Goal: Task Accomplishment & Management: Use online tool/utility

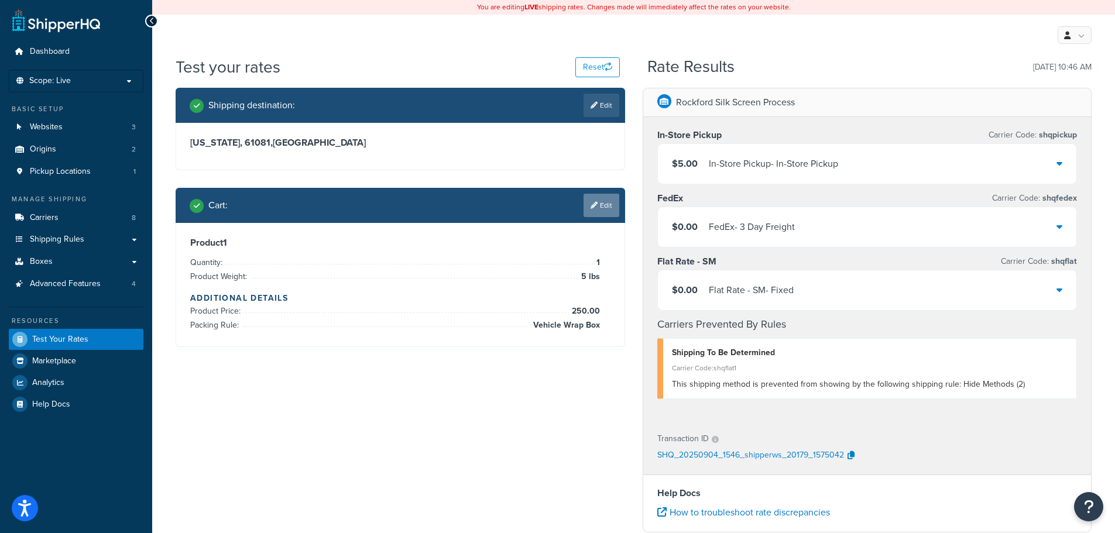
click at [607, 209] on link "Edit" at bounding box center [601, 205] width 36 height 23
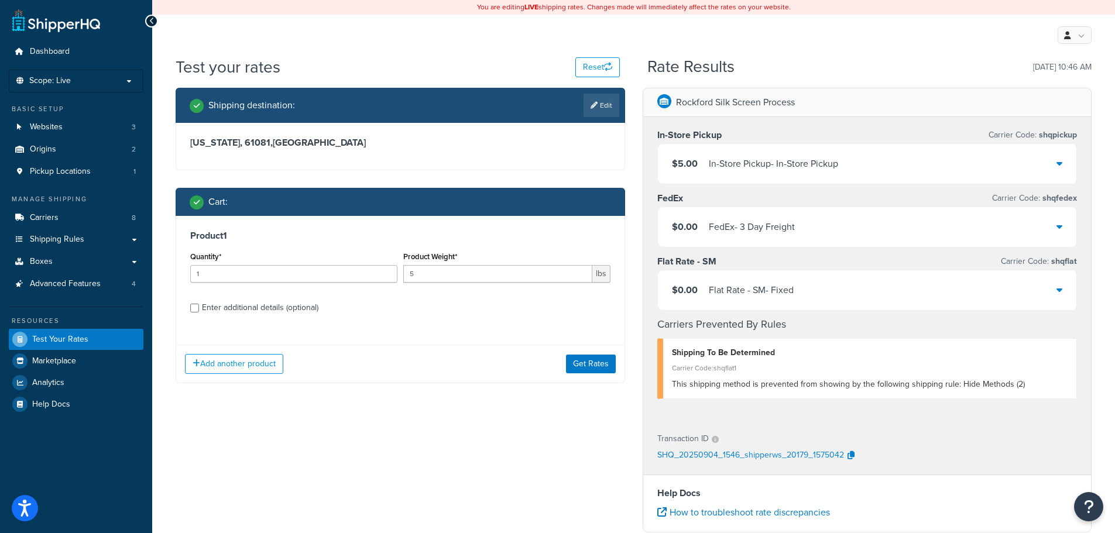
click at [201, 305] on div "Enter additional details (optional)" at bounding box center [400, 306] width 420 height 19
click at [199, 307] on div "Enter additional details (optional)" at bounding box center [400, 306] width 420 height 19
click at [192, 311] on input "Enter additional details (optional)" at bounding box center [194, 308] width 9 height 9
checkbox input "true"
select select "56368"
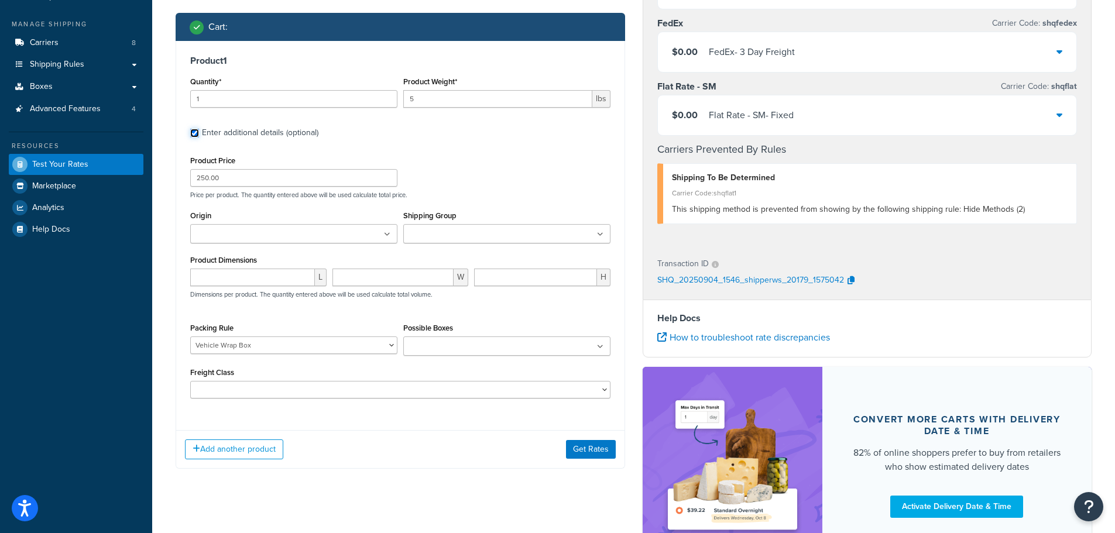
scroll to position [176, 0]
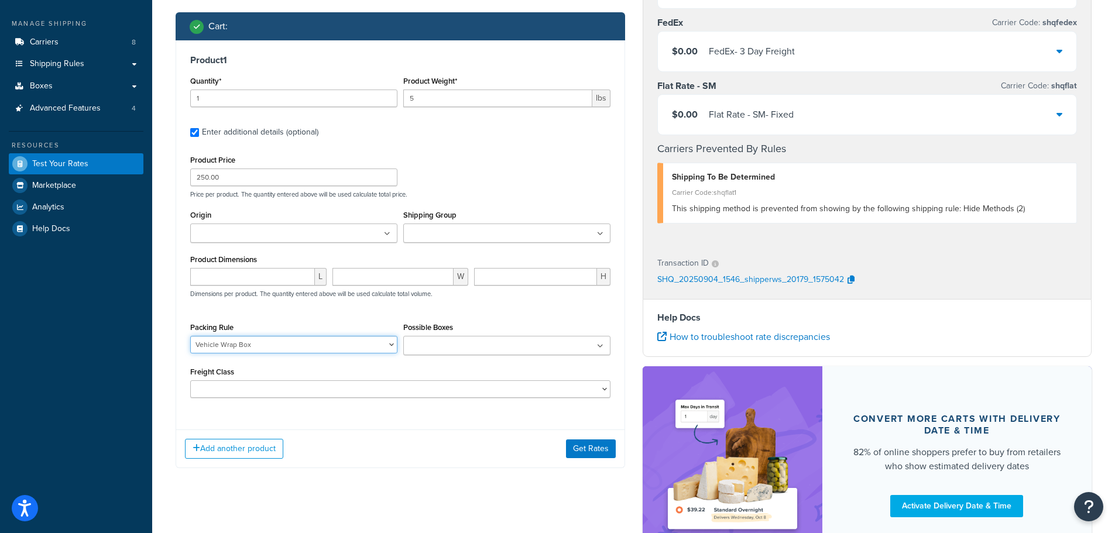
click at [291, 341] on select "24x24x24 Box 96"X48" Pallet Crop Markers GENERAC LOGOS Ground Decals Large Pall…" at bounding box center [293, 345] width 207 height 18
select select
click at [190, 336] on select "24x24x24 Box 96"X48" Pallet Crop Markers GENERAC LOGOS Ground Decals Large Pall…" at bounding box center [293, 345] width 207 height 18
click at [494, 229] on input "Shipping Group" at bounding box center [459, 234] width 104 height 13
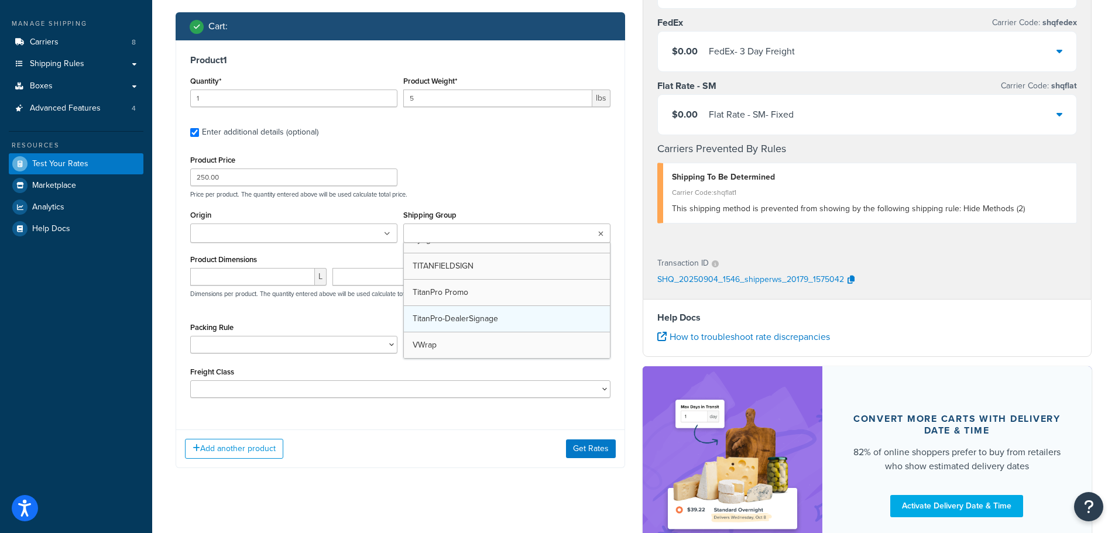
scroll to position [436, 0]
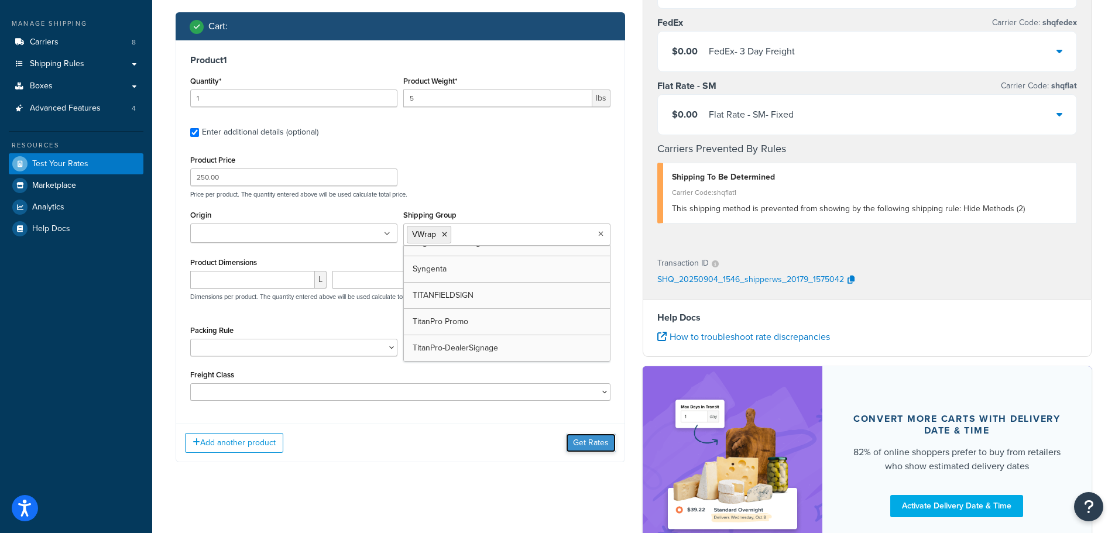
click at [603, 450] on button "Get Rates" at bounding box center [591, 443] width 50 height 19
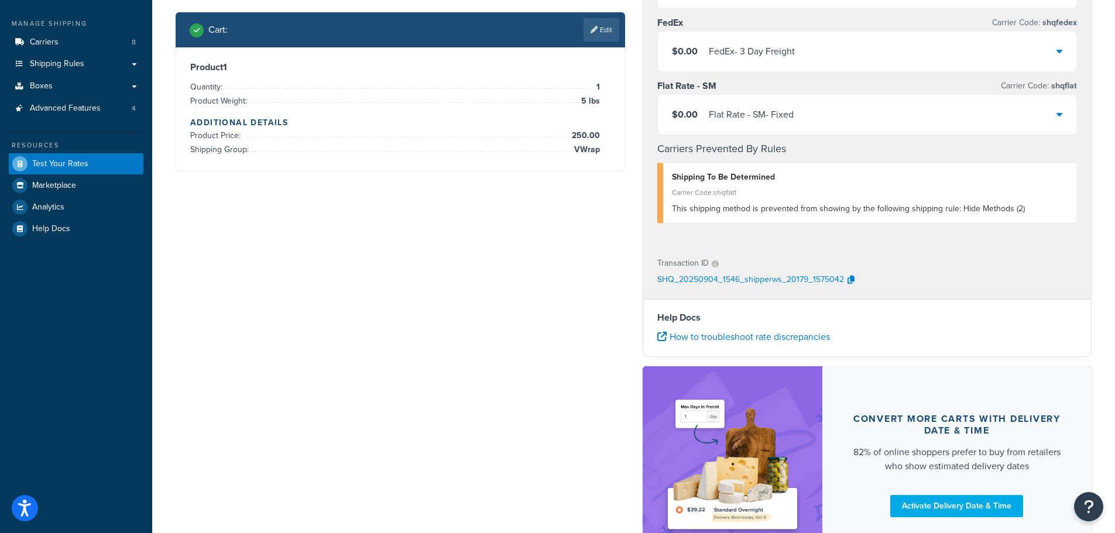
scroll to position [0, 0]
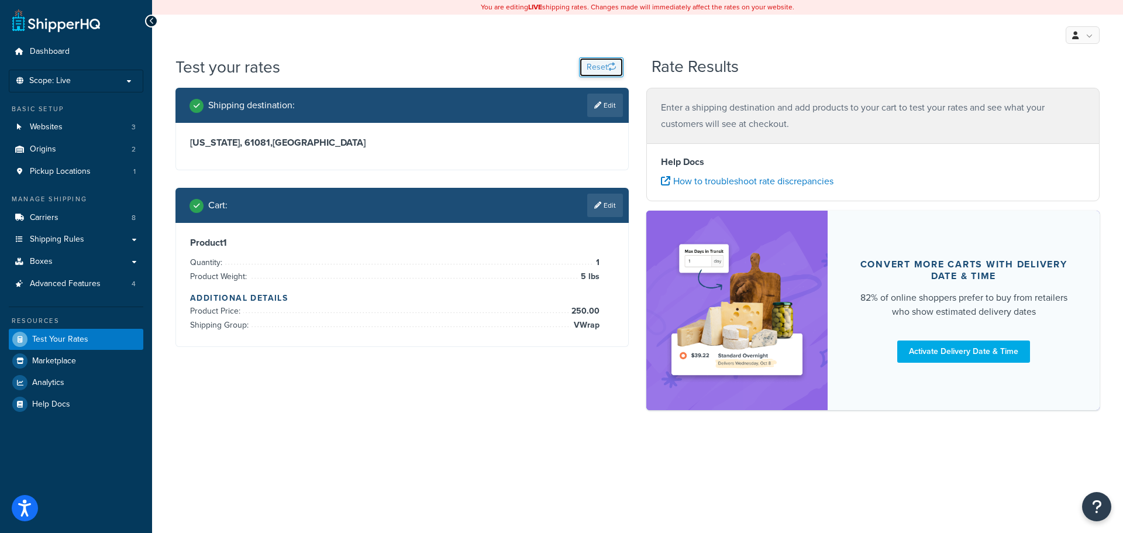
click at [601, 69] on button "Reset" at bounding box center [601, 67] width 44 height 20
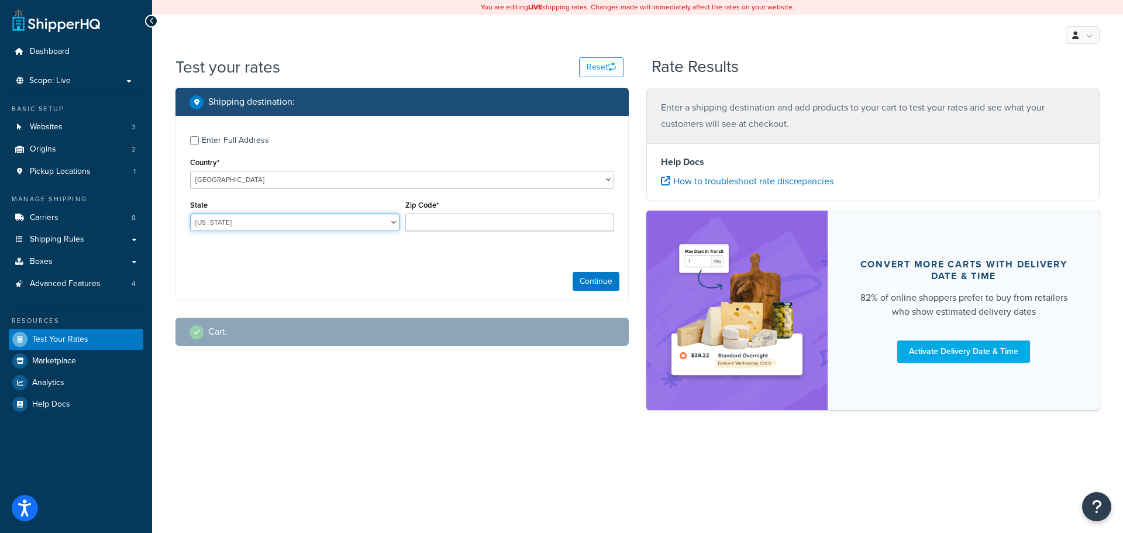
click at [248, 219] on select "[US_STATE] [US_STATE] [US_STATE] [US_STATE] [US_STATE] Armed Forces Americas Ar…" at bounding box center [294, 223] width 209 height 18
select select "IL"
click at [190, 214] on select "[US_STATE] [US_STATE] [US_STATE] [US_STATE] [US_STATE] Armed Forces Americas Ar…" at bounding box center [294, 223] width 209 height 18
type input "61081"
click at [606, 278] on button "Continue" at bounding box center [596, 281] width 47 height 19
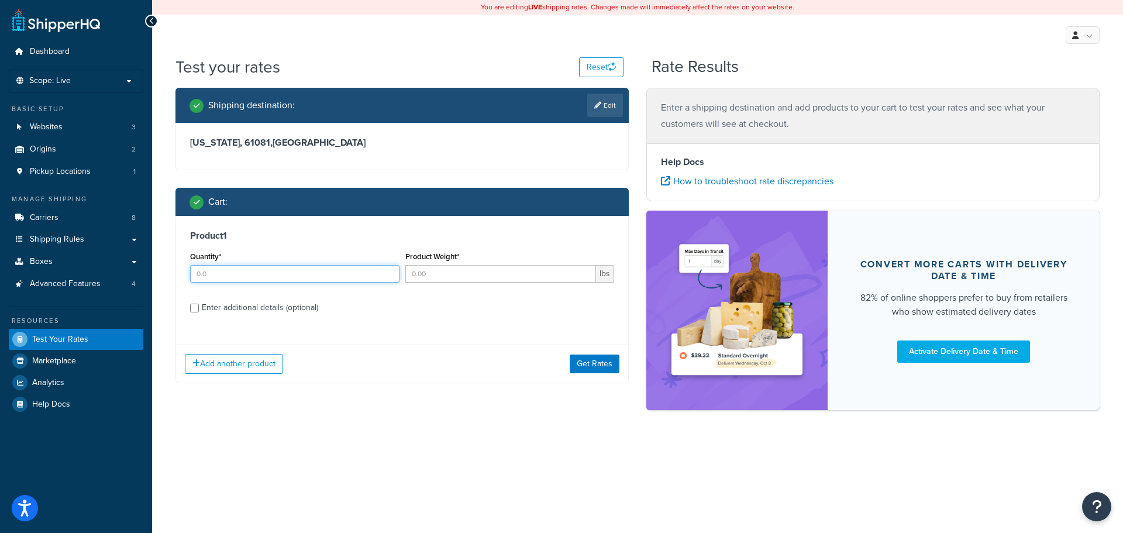
click at [275, 268] on input "Quantity*" at bounding box center [294, 274] width 209 height 18
type input "1"
type input "5.0"
click at [260, 314] on div "Enter additional details (optional)" at bounding box center [260, 308] width 116 height 16
click at [199, 312] on input "Enter additional details (optional)" at bounding box center [194, 308] width 9 height 9
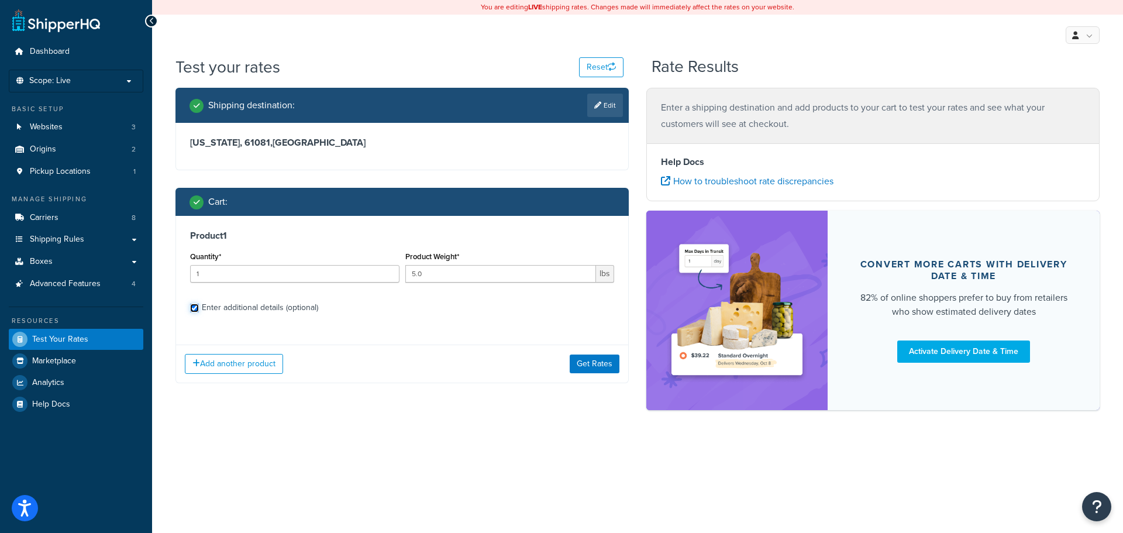
checkbox input "true"
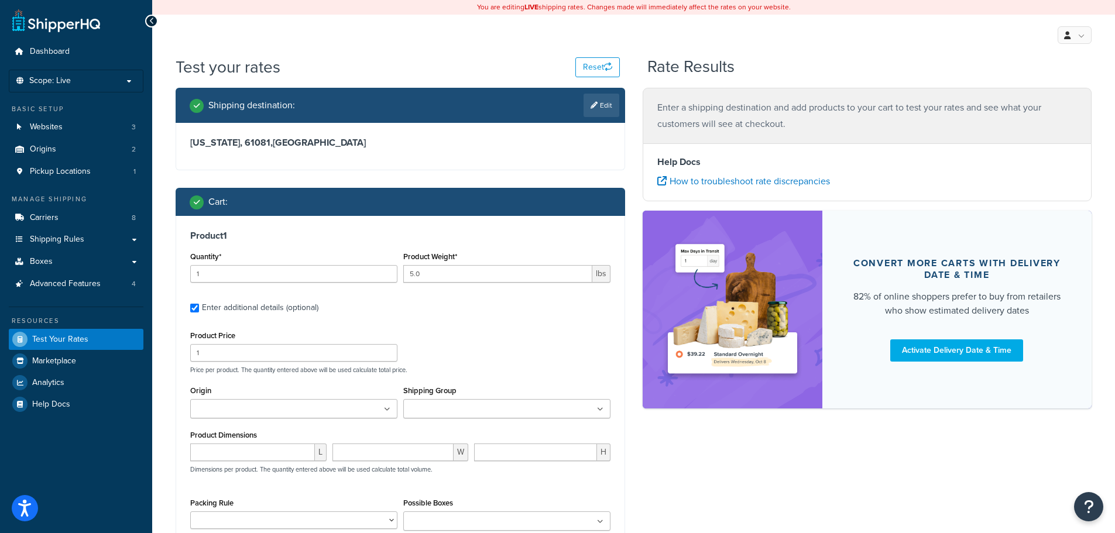
click at [468, 407] on input "Shipping Group" at bounding box center [459, 409] width 104 height 13
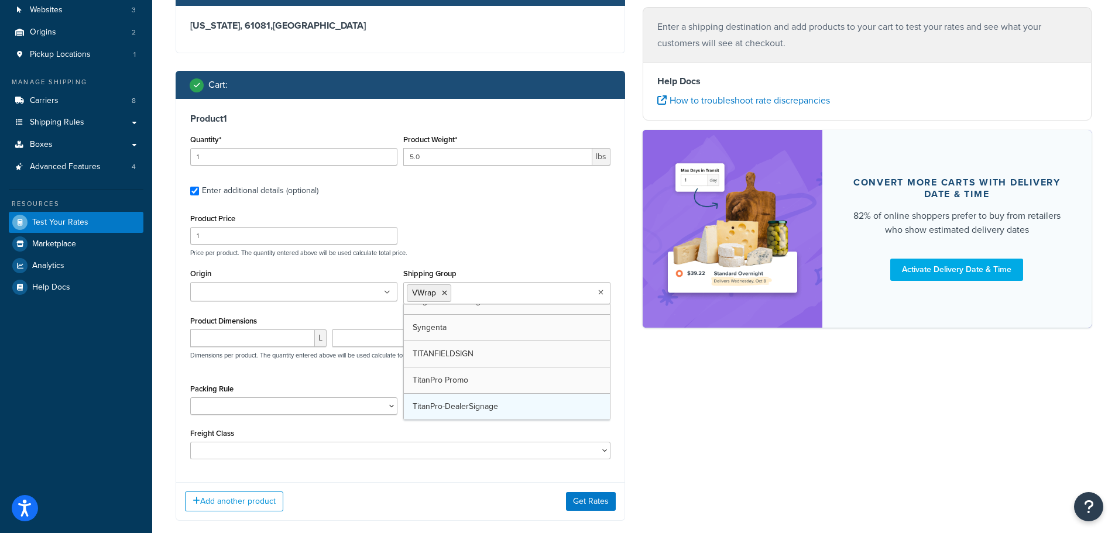
scroll to position [436, 0]
click at [582, 505] on button "Get Rates" at bounding box center [591, 501] width 50 height 19
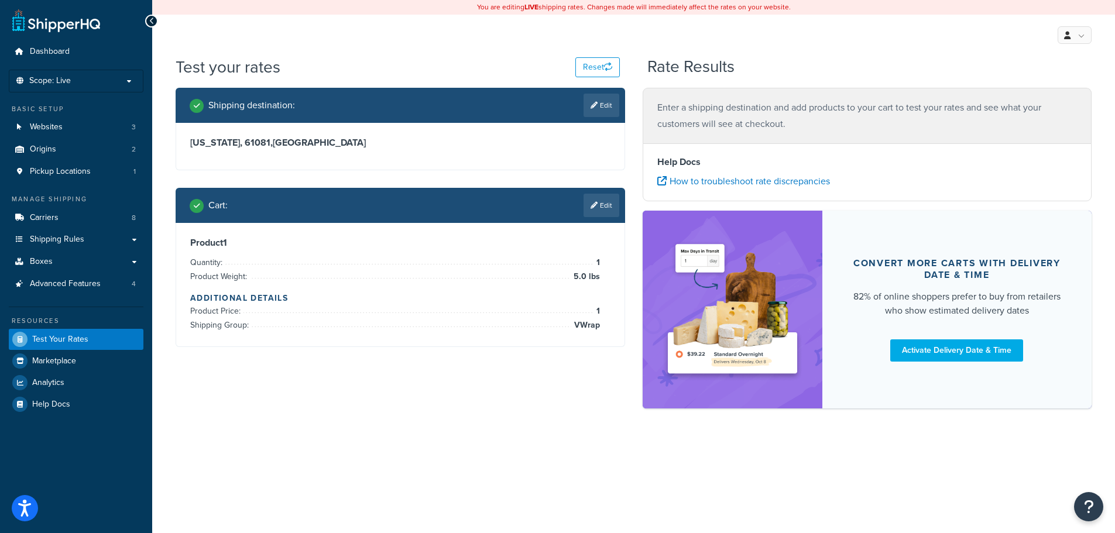
scroll to position [0, 0]
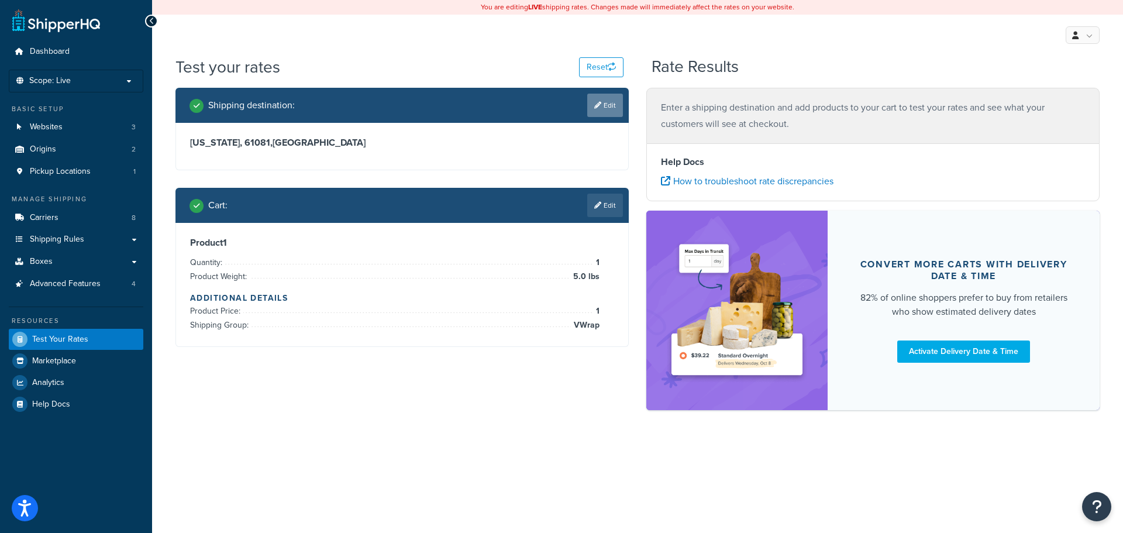
click at [617, 97] on link "Edit" at bounding box center [605, 105] width 36 height 23
select select "IL"
